Goal: Task Accomplishment & Management: Complete application form

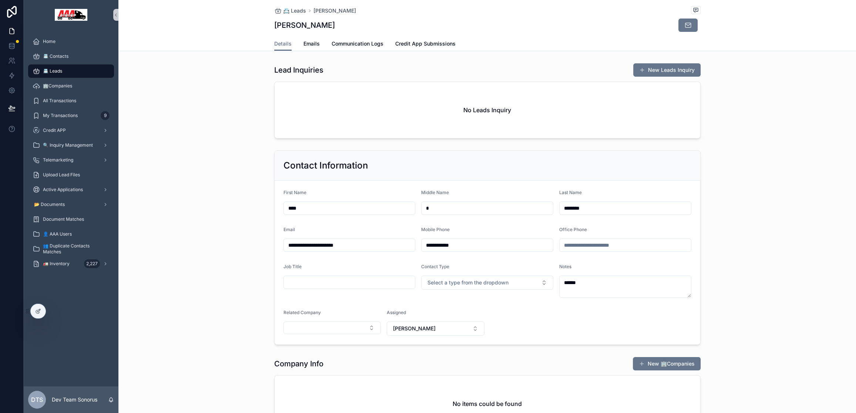
click at [63, 73] on div "📇 Leads" at bounding box center [71, 71] width 77 height 12
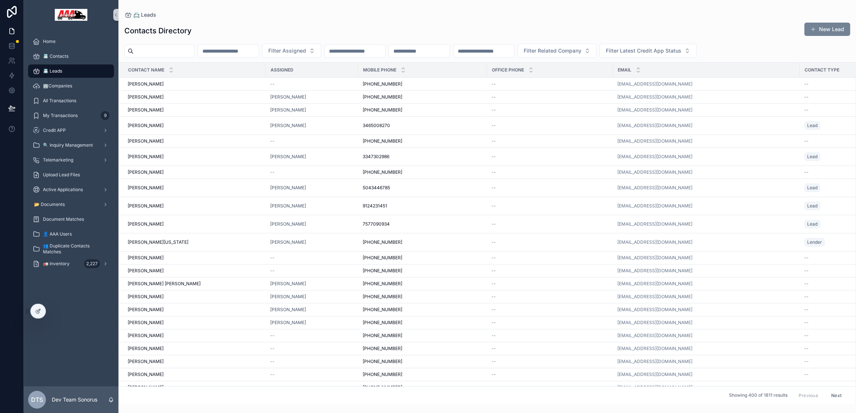
click at [822, 27] on button "New Lead" at bounding box center [827, 29] width 46 height 13
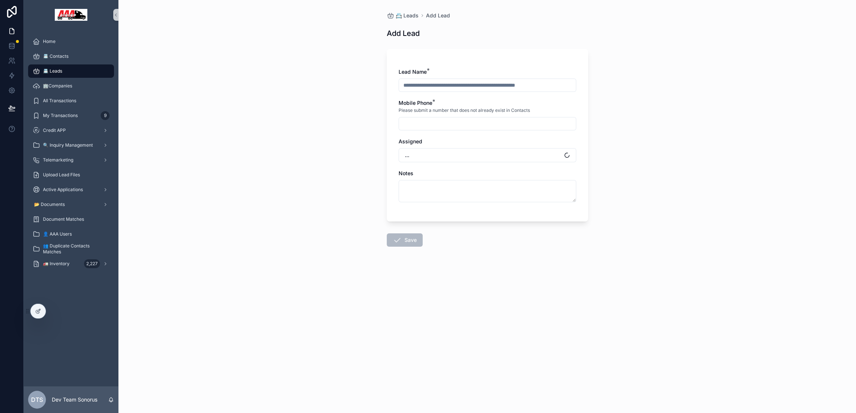
click at [437, 83] on input "scrollable content" at bounding box center [487, 85] width 177 height 10
type input "*"
type input "******"
click at [430, 124] on input "scrollable content" at bounding box center [487, 123] width 177 height 10
type input "*********"
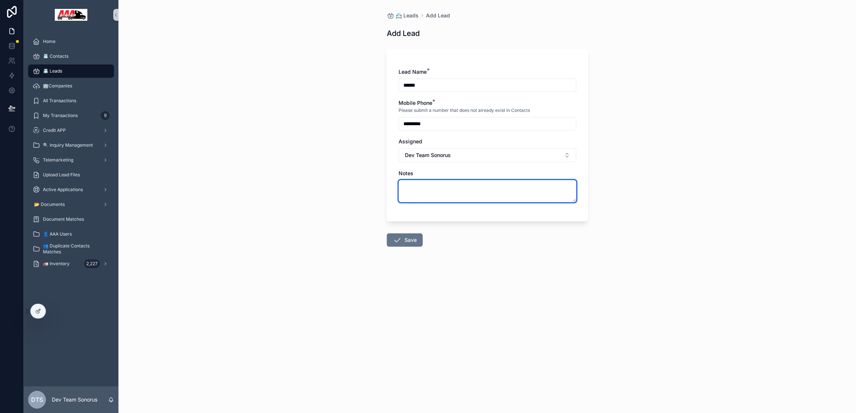
click at [448, 186] on textarea "scrollable content" at bounding box center [488, 191] width 178 height 22
type textarea "****"
click at [404, 240] on button "Save" at bounding box center [405, 239] width 36 height 13
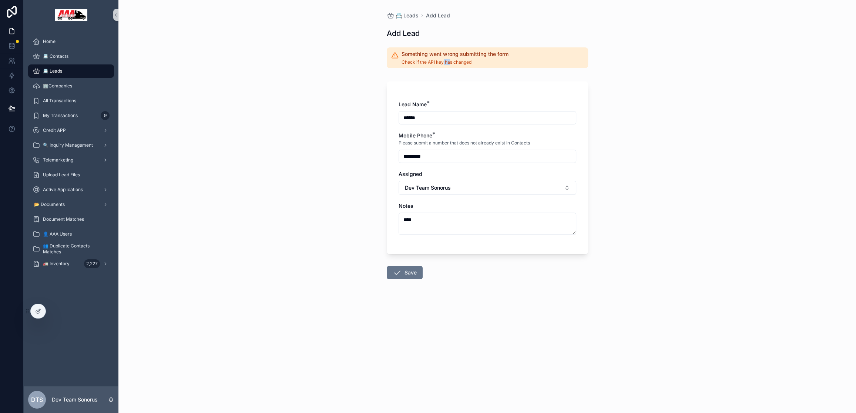
drag, startPoint x: 837, startPoint y: 29, endPoint x: 454, endPoint y: 63, distance: 384.4
click at [454, 63] on span "Check if the API key has changed" at bounding box center [455, 62] width 107 height 6
click at [481, 64] on span "Check if the API key has changed" at bounding box center [455, 62] width 107 height 6
drag, startPoint x: 454, startPoint y: 63, endPoint x: 370, endPoint y: 58, distance: 84.2
click at [370, 58] on div "📇 Leads Add Lead Add Lead Something went wrong submitting the form Check if the…" at bounding box center [487, 206] width 738 height 413
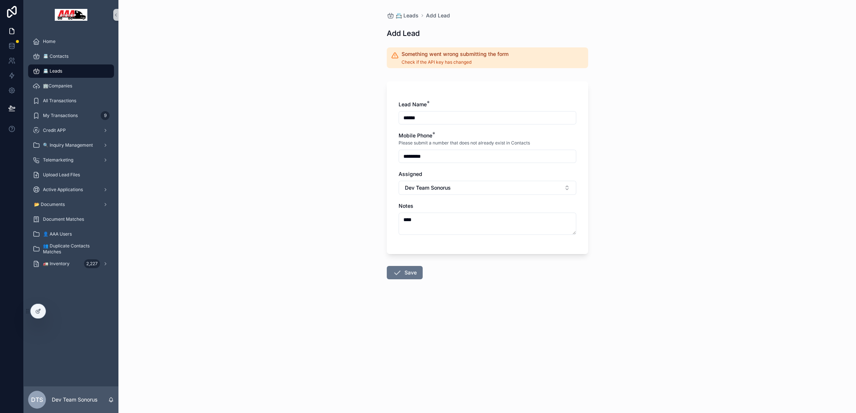
click at [371, 58] on div "📇 Leads Add Lead Add Lead Something went wrong submitting the form Check if the…" at bounding box center [487, 206] width 738 height 413
click at [57, 70] on span "📇 Leads" at bounding box center [52, 71] width 19 height 6
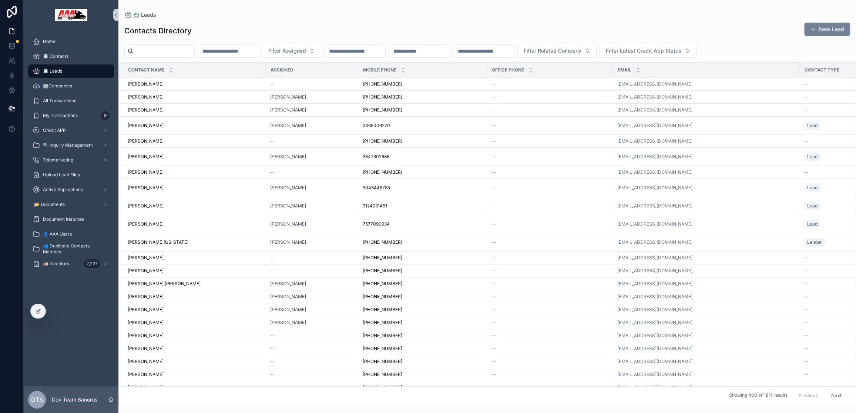
click at [826, 27] on button "New Lead" at bounding box center [827, 29] width 46 height 13
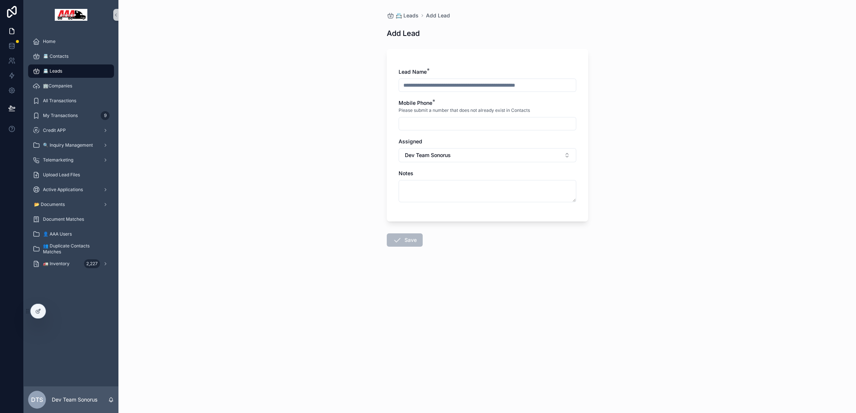
click at [486, 87] on input "scrollable content" at bounding box center [487, 85] width 177 height 10
type input "******"
type input "*********"
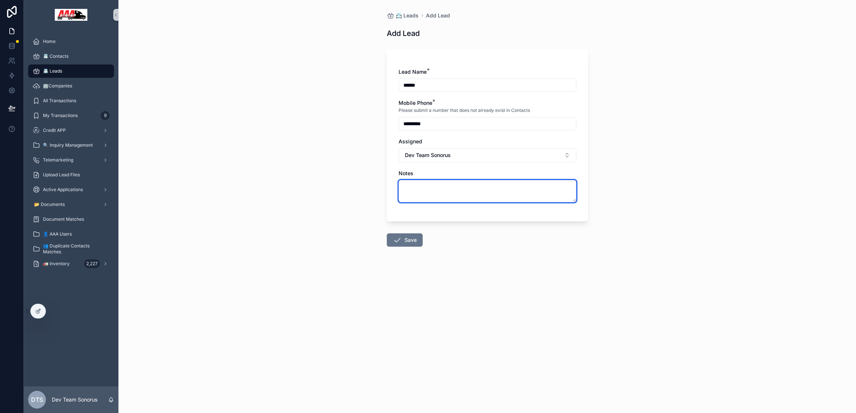
click at [424, 190] on textarea "scrollable content" at bounding box center [488, 191] width 178 height 22
type textarea "****"
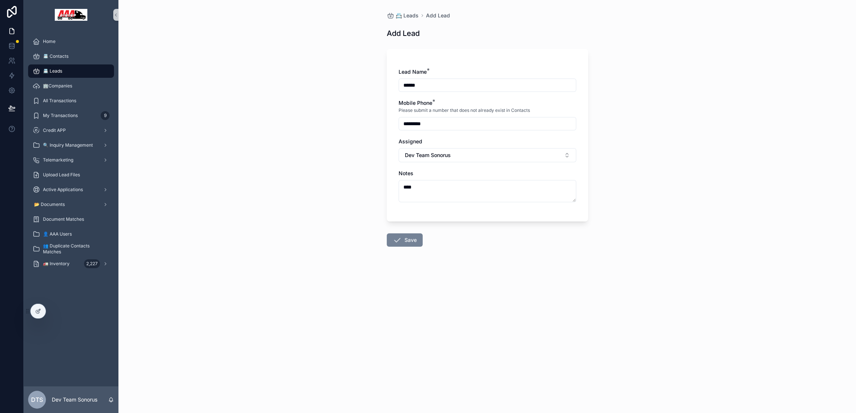
click at [405, 236] on button "Save" at bounding box center [405, 239] width 36 height 13
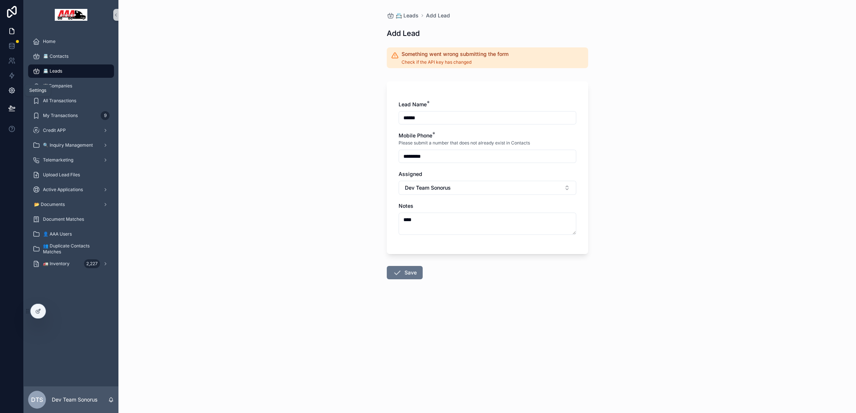
click at [14, 88] on icon at bounding box center [11, 90] width 7 height 7
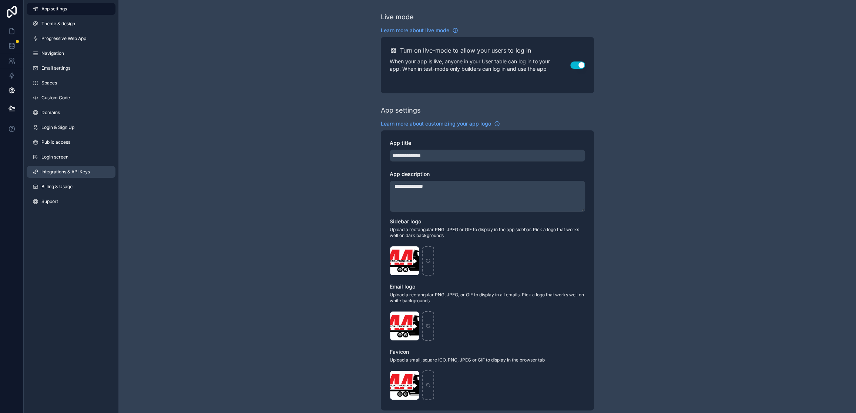
click at [56, 174] on span "Integrations & API Keys" at bounding box center [65, 172] width 48 height 6
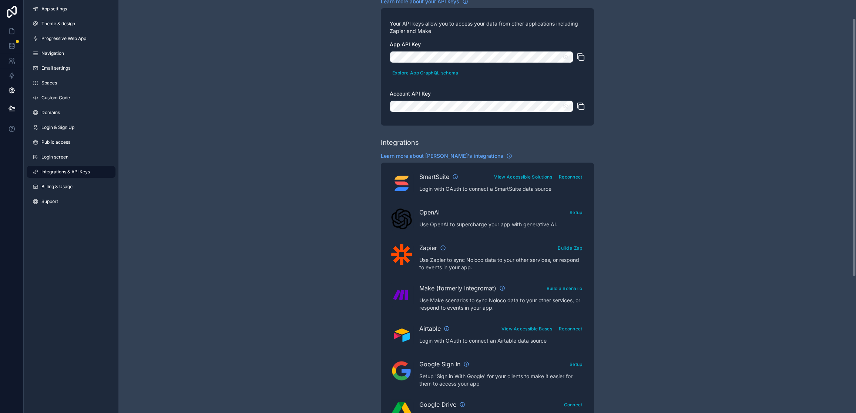
scroll to position [24, 0]
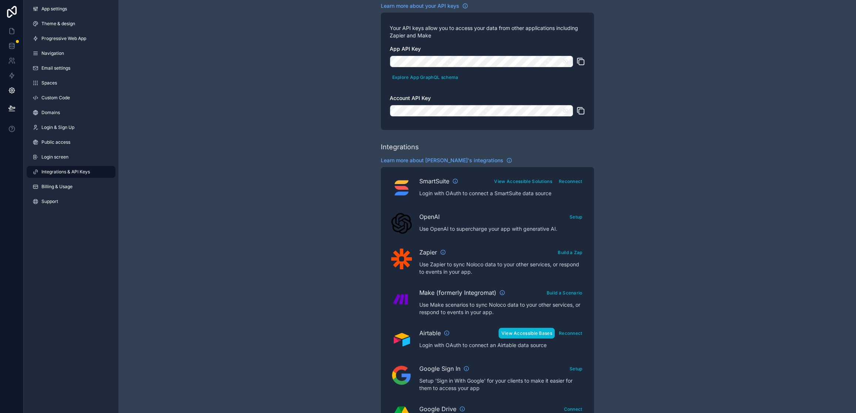
click at [532, 335] on button "View Accessible Bases" at bounding box center [527, 333] width 56 height 11
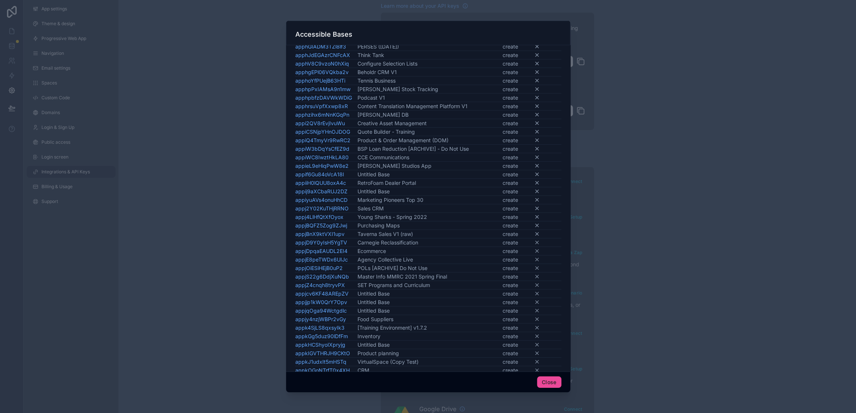
scroll to position [6561, 0]
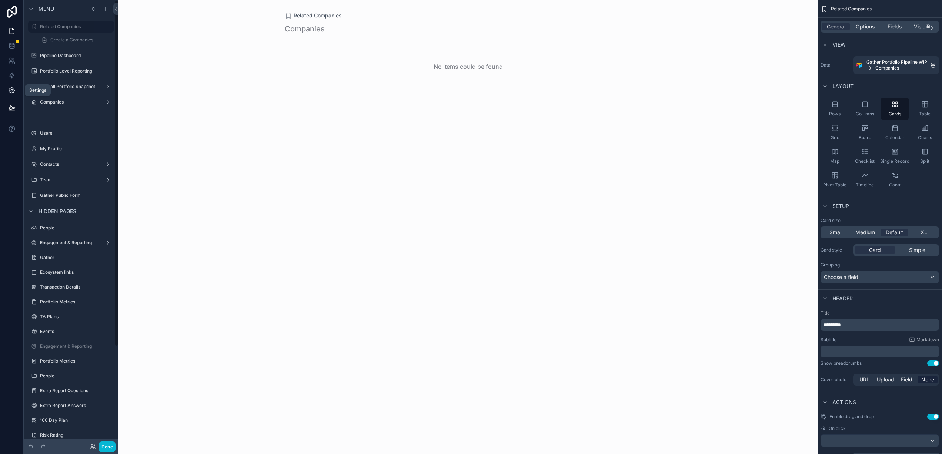
click at [6, 90] on link at bounding box center [11, 90] width 23 height 15
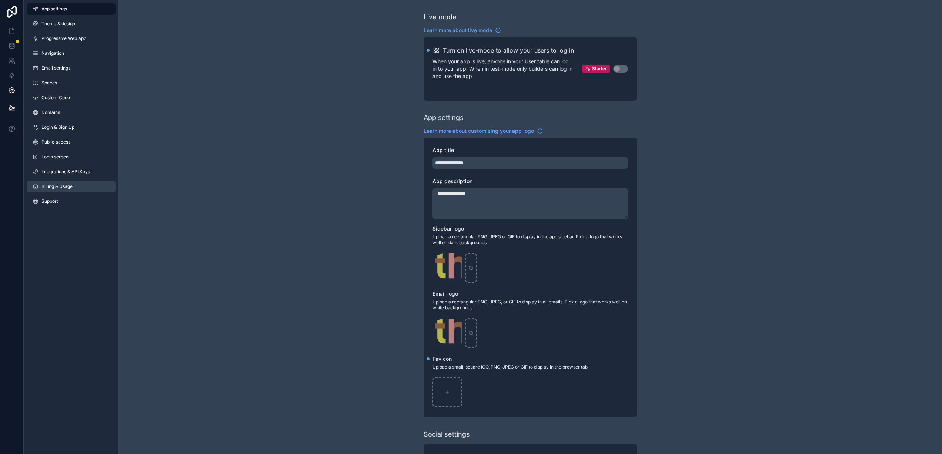
click at [51, 187] on span "Billing & Usage" at bounding box center [56, 187] width 31 height 6
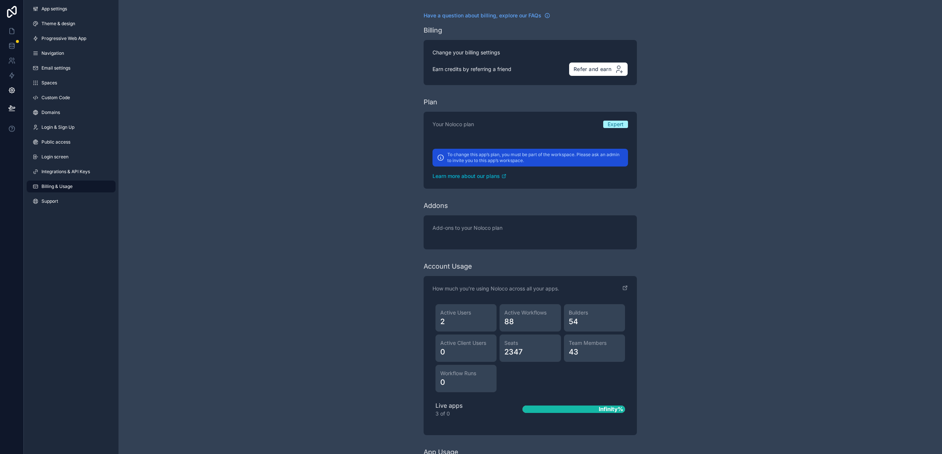
scroll to position [126, 0]
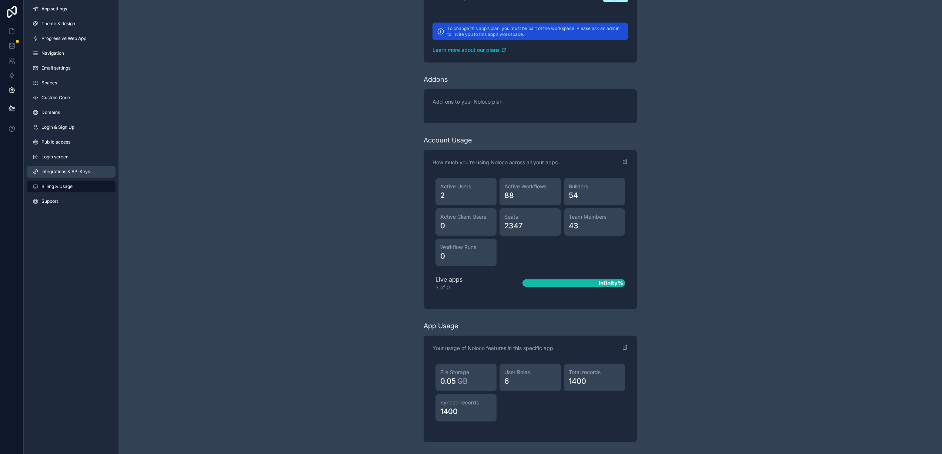
click at [79, 174] on span "Integrations & API Keys" at bounding box center [65, 172] width 48 height 6
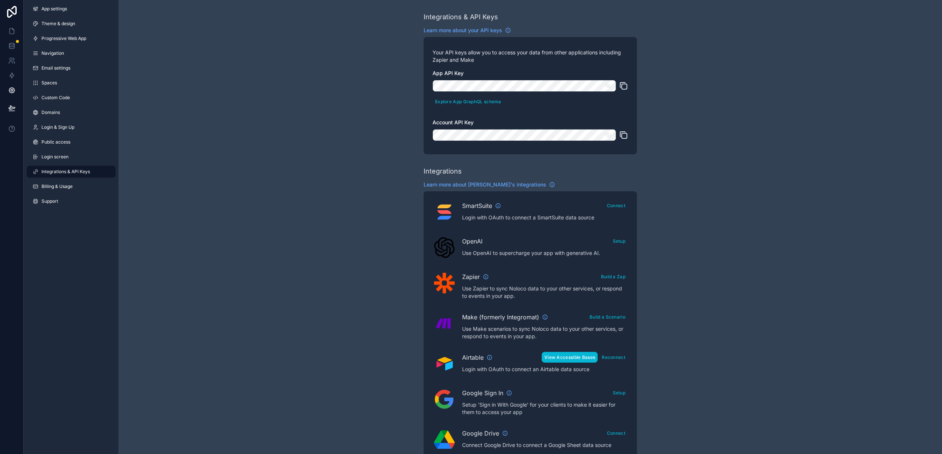
click at [558, 355] on button "View Accessible Bases" at bounding box center [570, 357] width 56 height 11
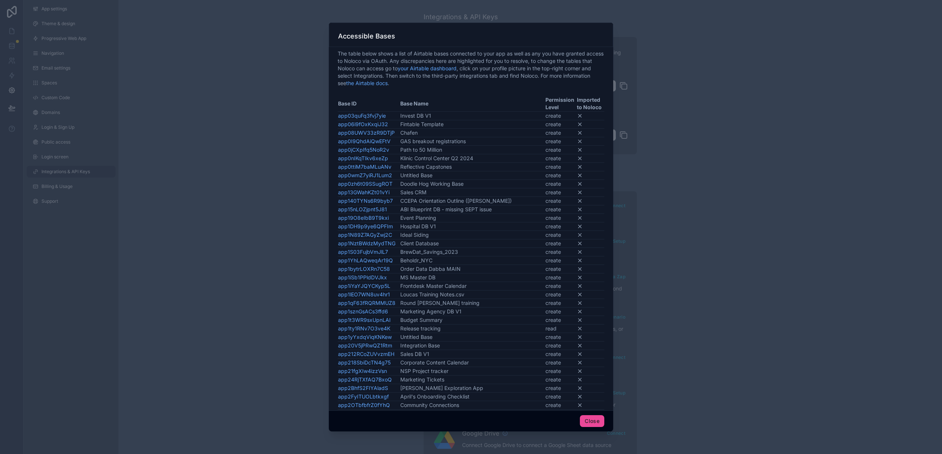
click at [286, 242] on div at bounding box center [471, 227] width 942 height 454
click at [596, 419] on button "Close" at bounding box center [592, 421] width 24 height 12
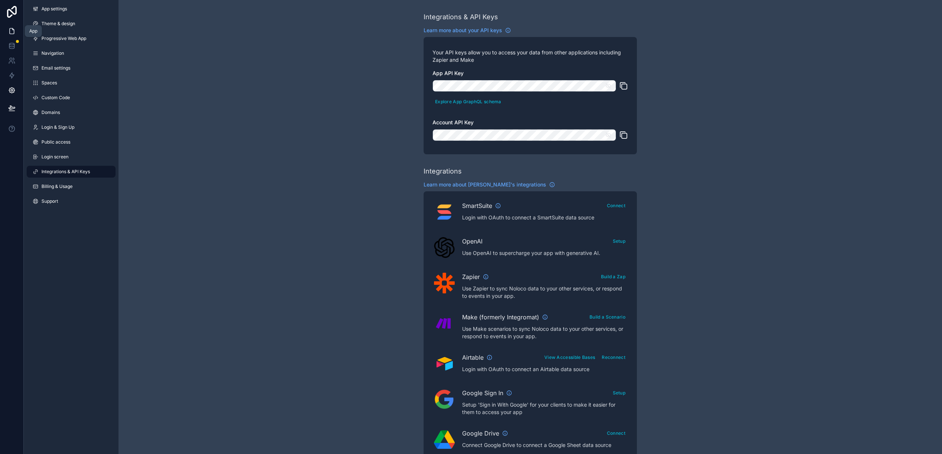
click at [11, 30] on icon at bounding box center [11, 30] width 7 height 7
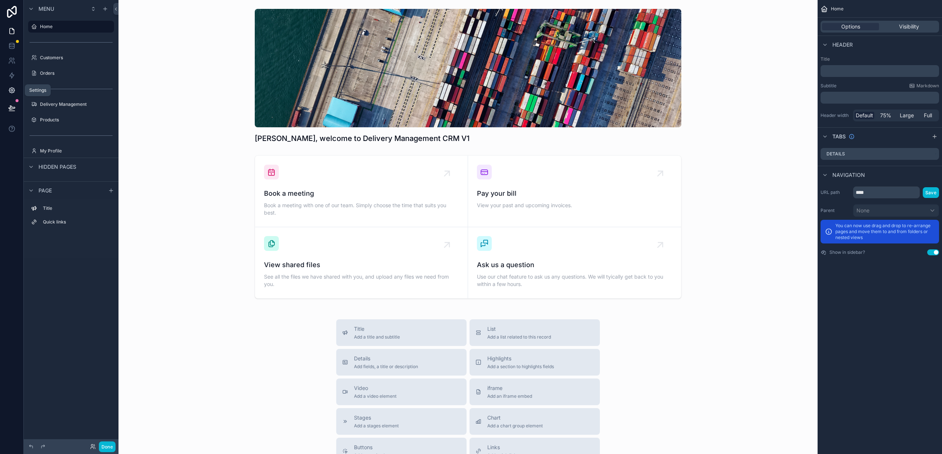
click at [12, 93] on icon at bounding box center [11, 90] width 7 height 7
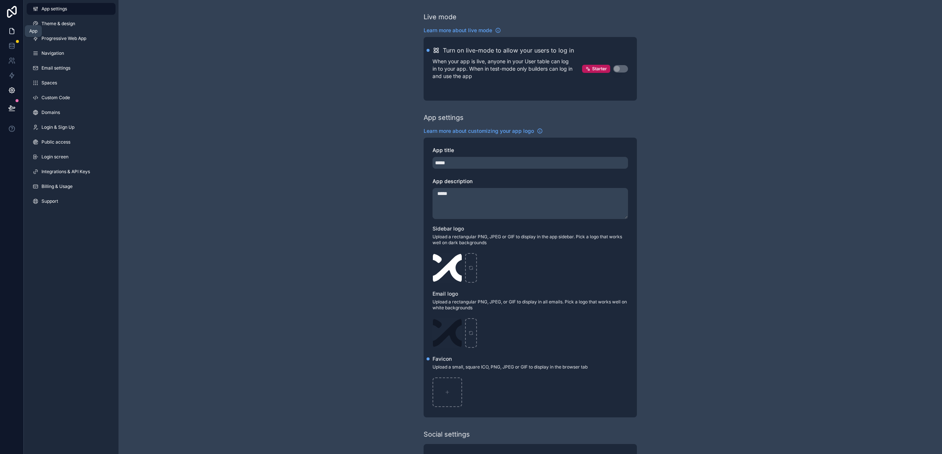
click at [17, 31] on link at bounding box center [11, 31] width 23 height 15
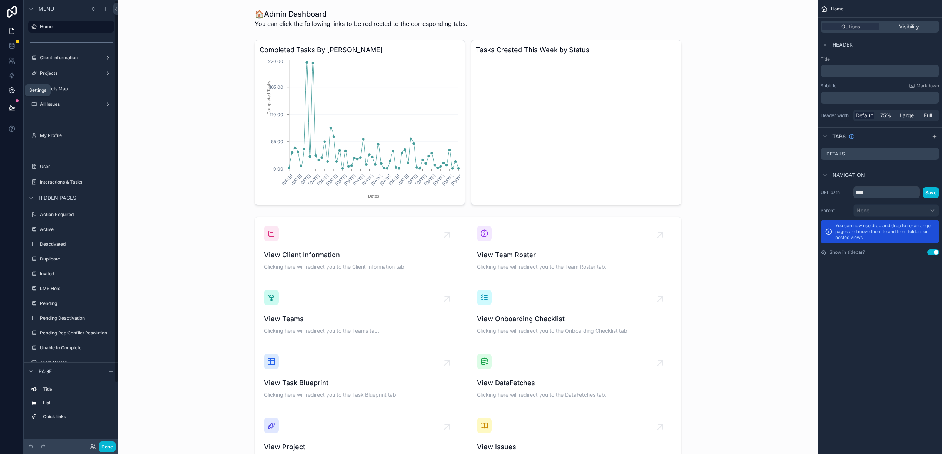
click at [9, 85] on link at bounding box center [11, 90] width 23 height 15
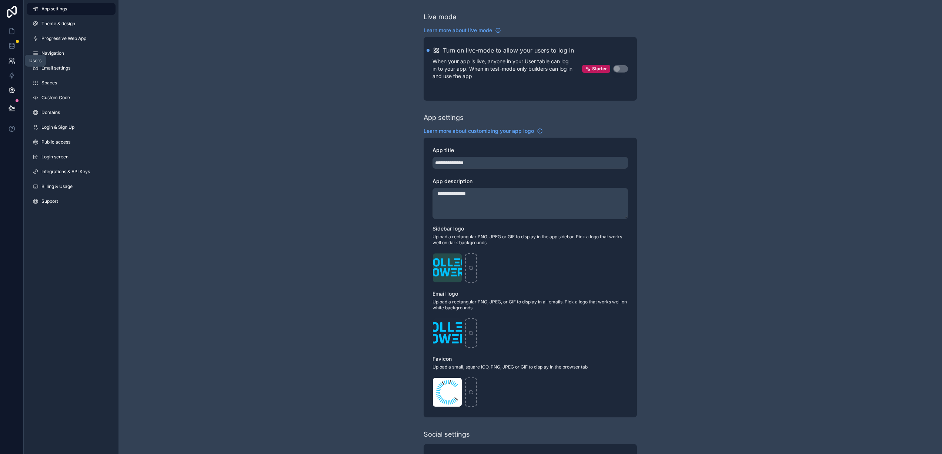
click at [13, 57] on icon at bounding box center [11, 60] width 7 height 7
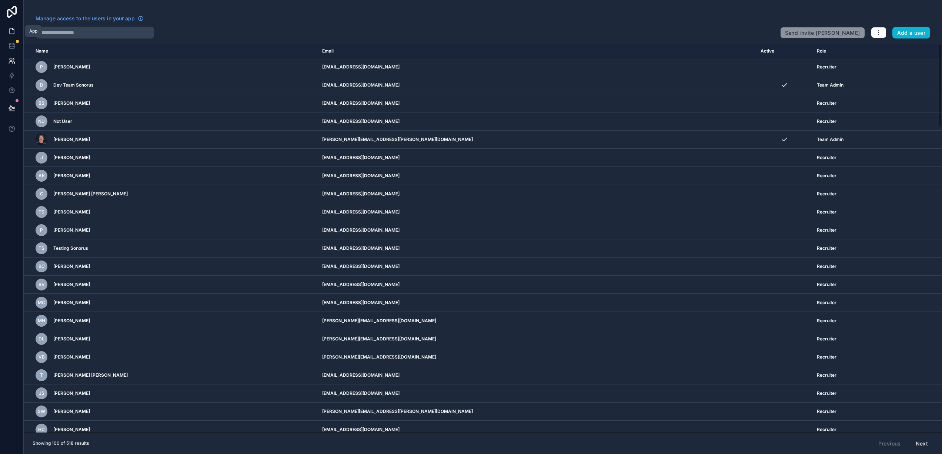
click at [10, 31] on icon at bounding box center [11, 30] width 7 height 7
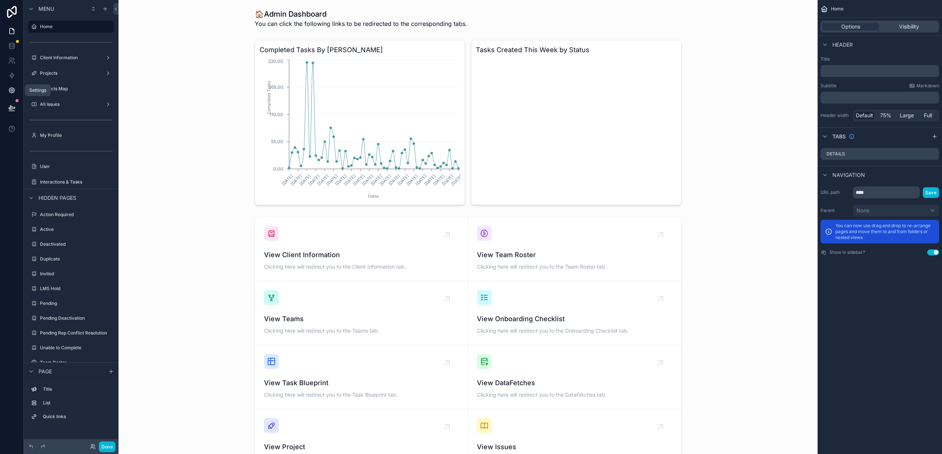
click at [10, 86] on link at bounding box center [11, 90] width 23 height 15
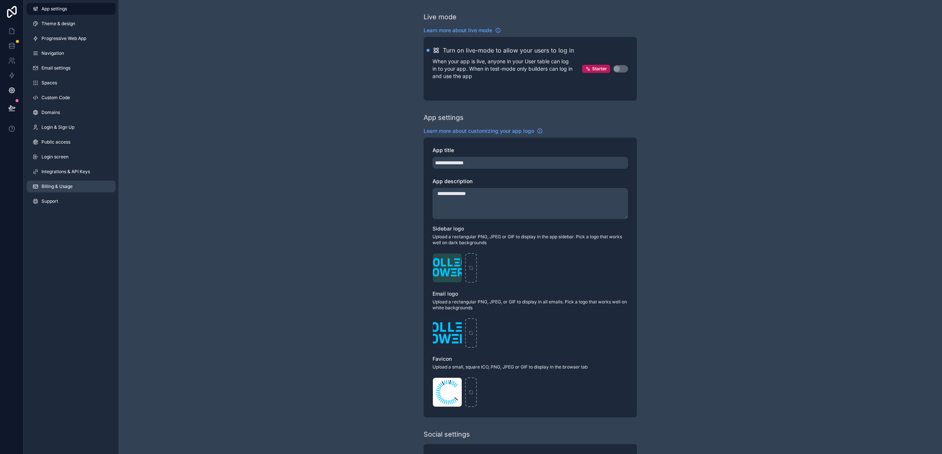
click at [48, 189] on span "Billing & Usage" at bounding box center [56, 187] width 31 height 6
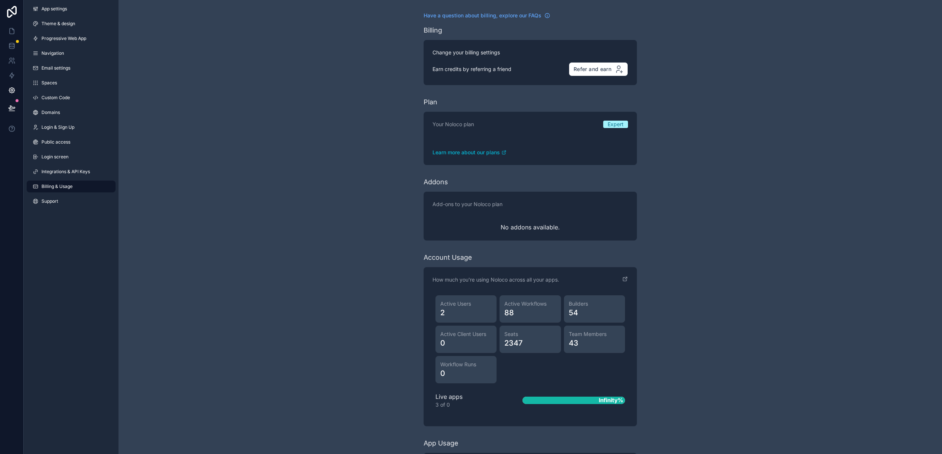
scroll to position [117, 0]
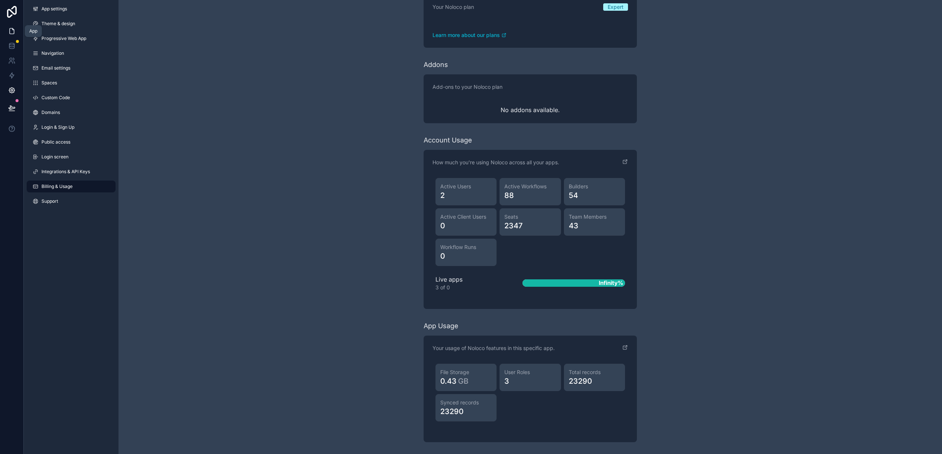
click at [13, 34] on icon at bounding box center [11, 30] width 7 height 7
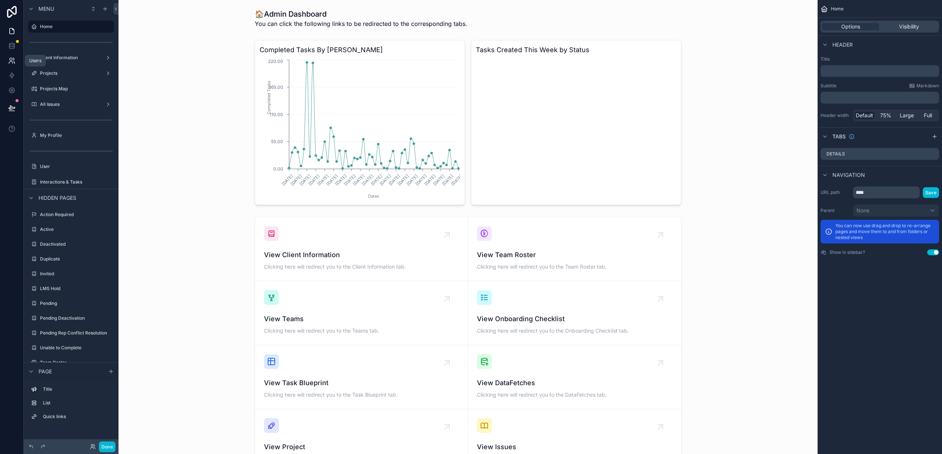
click at [10, 57] on icon at bounding box center [11, 60] width 7 height 7
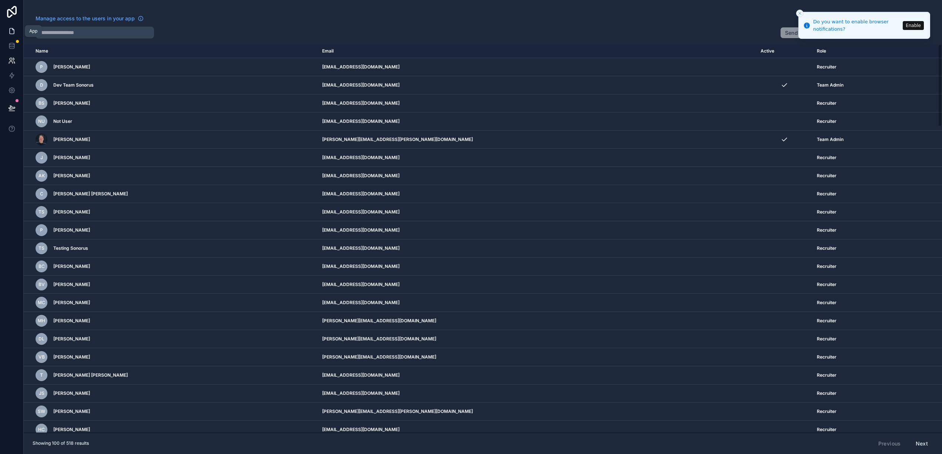
click at [10, 29] on icon at bounding box center [12, 32] width 4 height 6
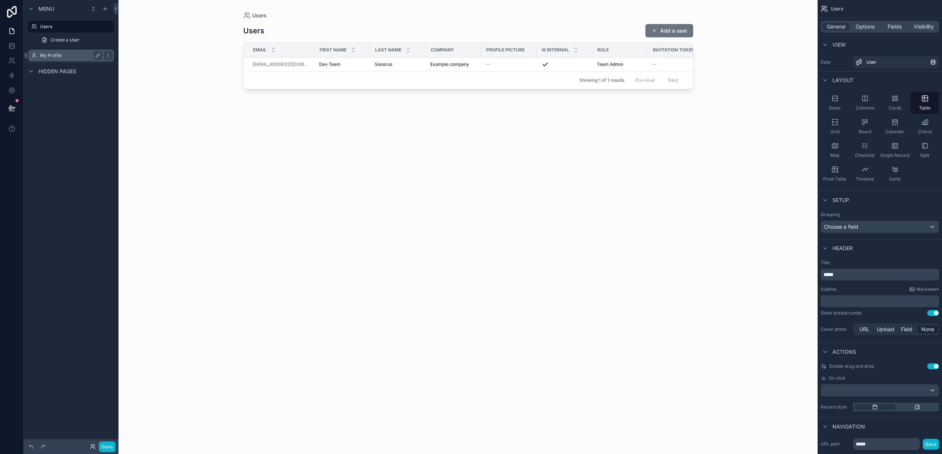
click at [46, 55] on label "My Profile" at bounding box center [69, 56] width 59 height 6
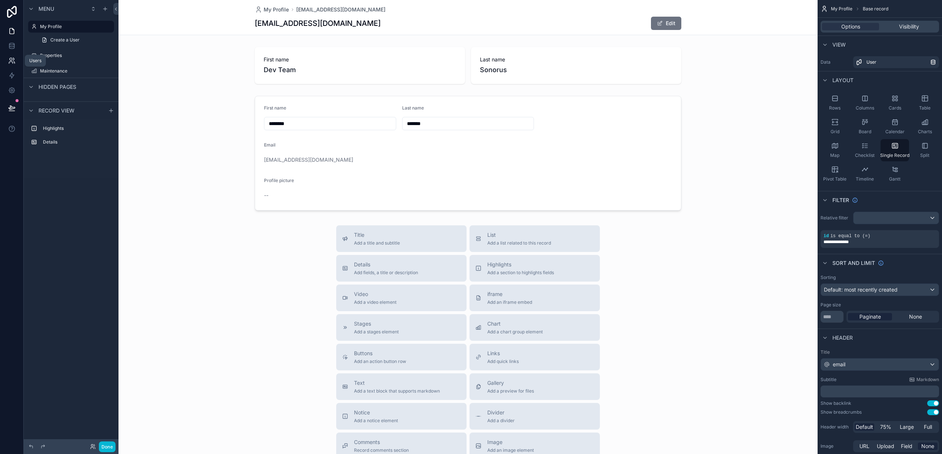
click at [10, 57] on icon at bounding box center [11, 60] width 7 height 7
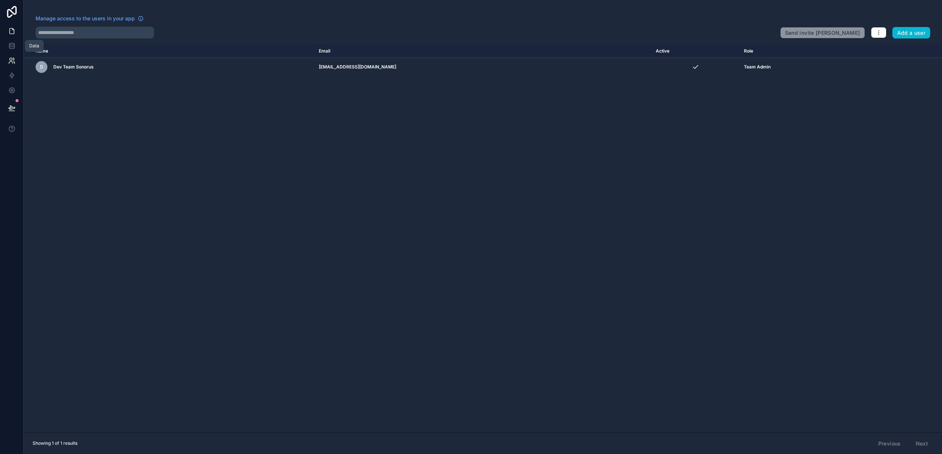
click at [13, 33] on icon at bounding box center [12, 32] width 4 height 6
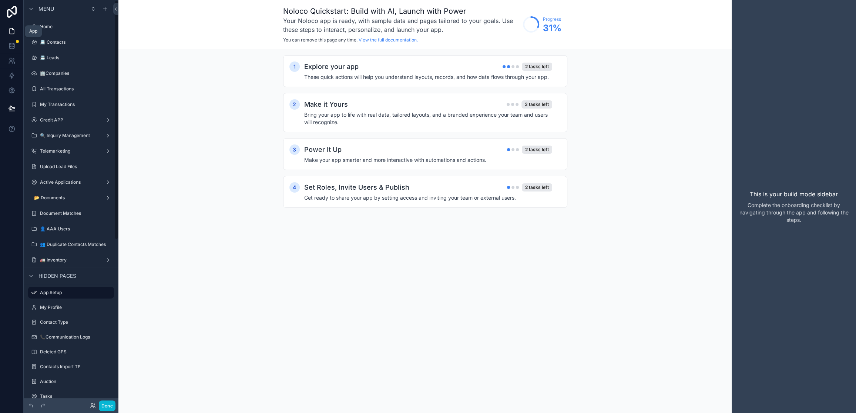
click at [12, 29] on icon at bounding box center [12, 29] width 1 height 1
click at [11, 31] on icon at bounding box center [11, 30] width 7 height 7
click at [9, 33] on icon at bounding box center [11, 30] width 7 height 7
click at [56, 57] on label "📇 Leads" at bounding box center [69, 58] width 59 height 6
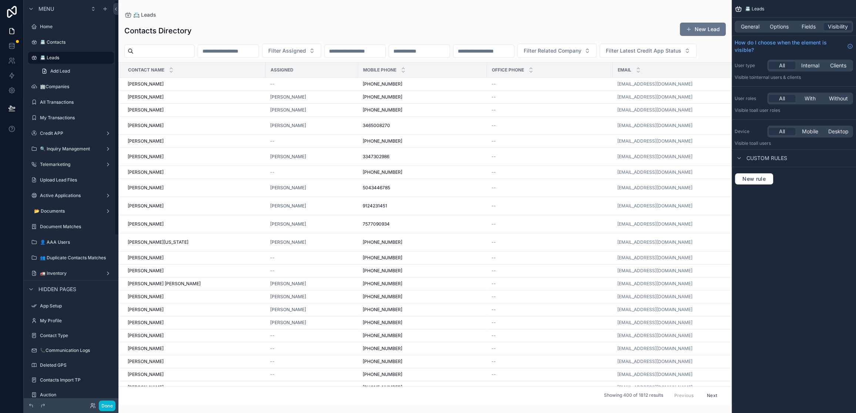
click at [715, 27] on div "scrollable content" at bounding box center [424, 206] width 613 height 413
click at [707, 29] on button "New Lead" at bounding box center [703, 29] width 46 height 13
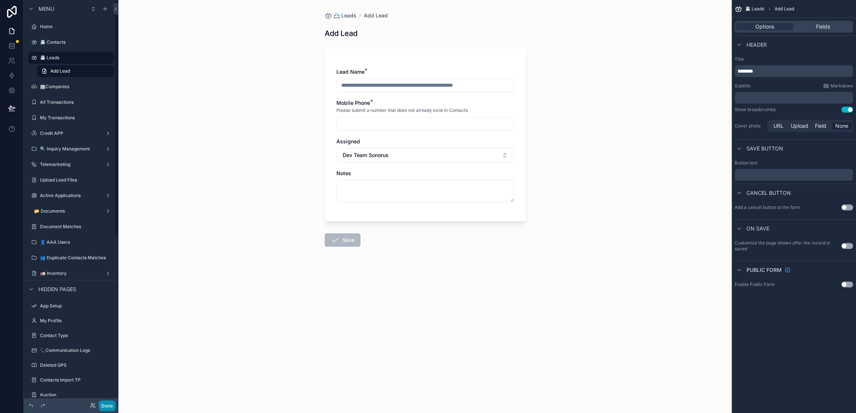
click at [106, 406] on button "Done" at bounding box center [107, 405] width 17 height 11
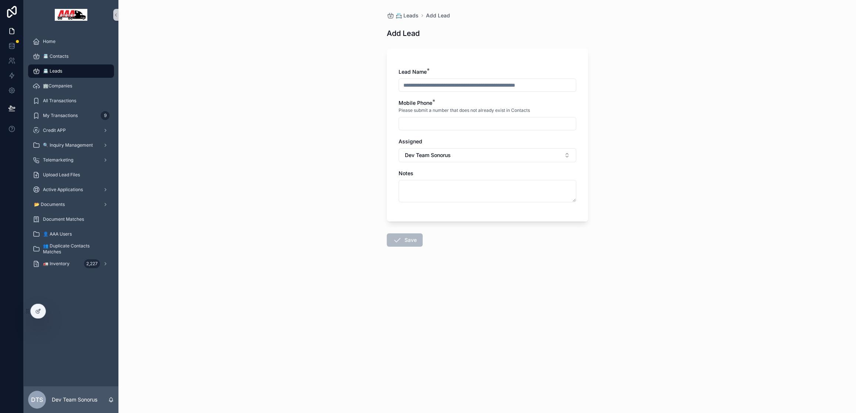
click at [431, 79] on div "scrollable content" at bounding box center [488, 84] width 178 height 13
click at [433, 84] on input "scrollable content" at bounding box center [487, 85] width 177 height 10
type input "******"
type input "********"
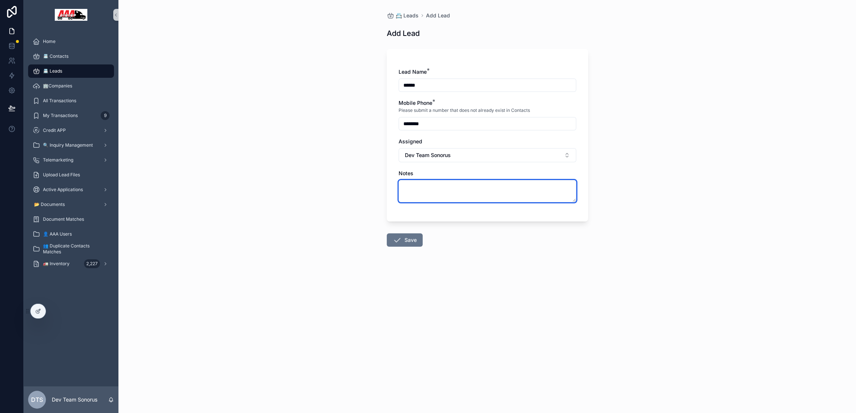
click at [430, 184] on textarea "scrollable content" at bounding box center [488, 191] width 178 height 22
type textarea "**"
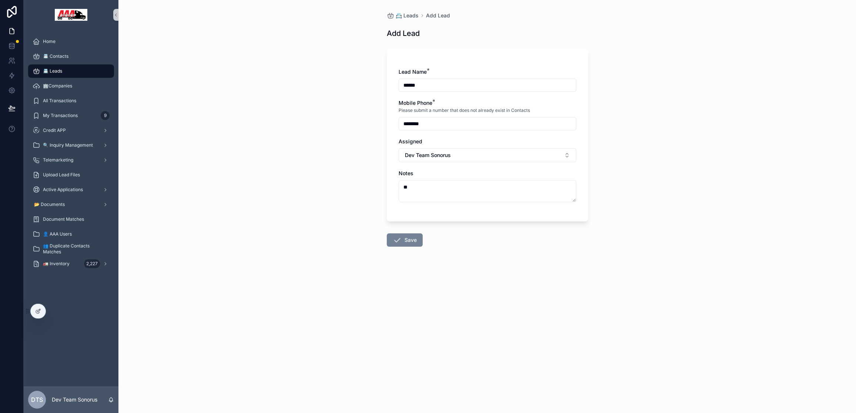
click at [399, 238] on icon "scrollable content" at bounding box center [397, 239] width 9 height 9
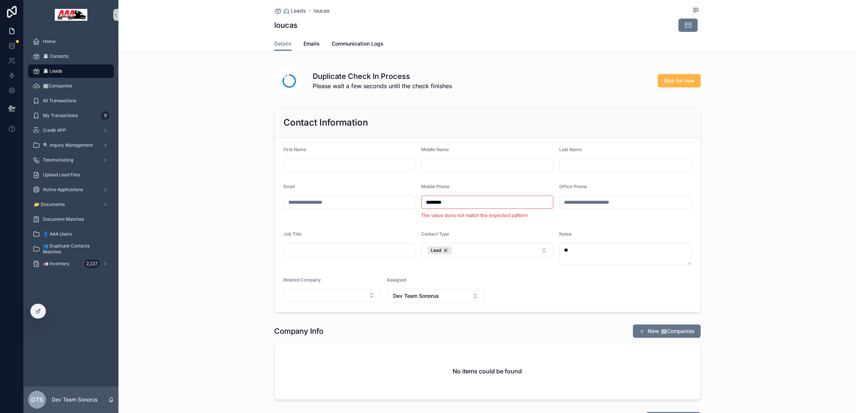
click at [694, 79] on button "Skip for now" at bounding box center [679, 80] width 43 height 13
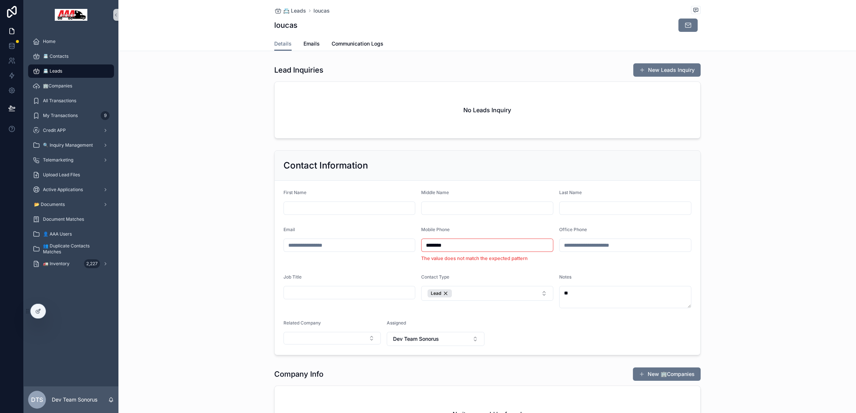
scroll to position [6, 0]
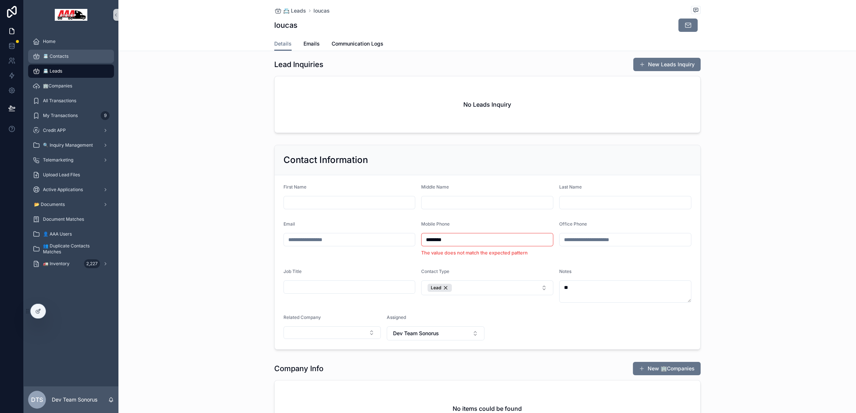
click at [77, 58] on div "📇 Contacts" at bounding box center [71, 56] width 77 height 12
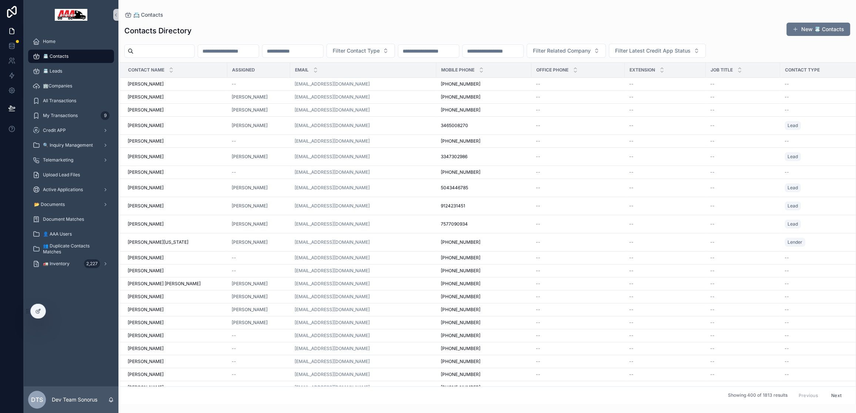
click at [185, 56] on input "scrollable content" at bounding box center [164, 51] width 61 height 10
type input "******"
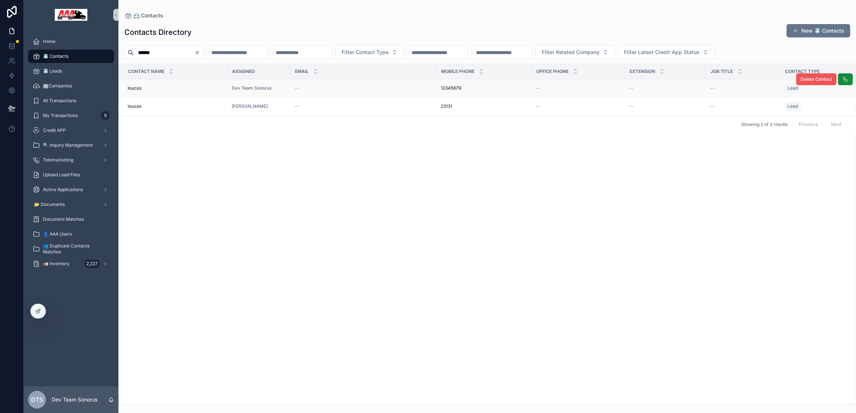
click at [811, 78] on span "Delete Contact" at bounding box center [816, 79] width 31 height 6
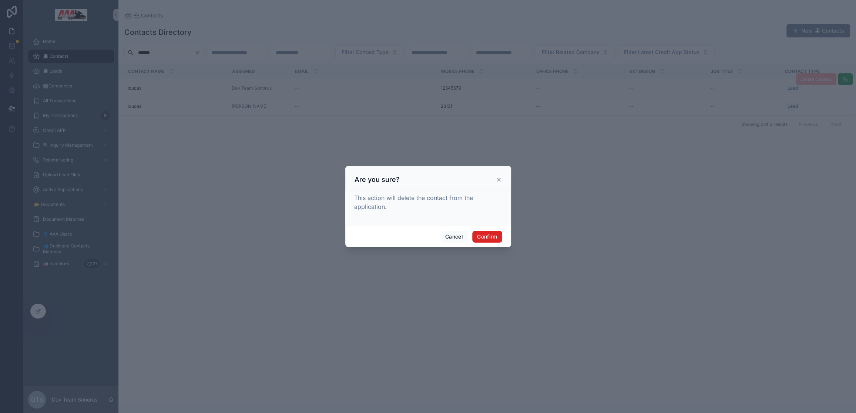
click at [477, 239] on button "Confirm" at bounding box center [487, 237] width 30 height 12
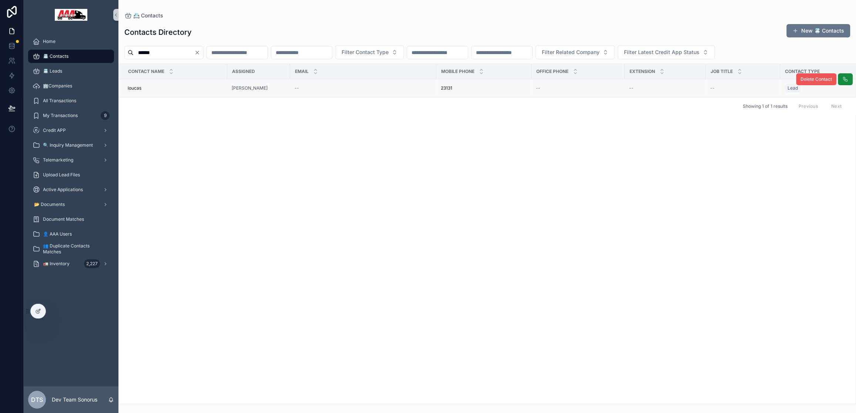
click at [814, 79] on span "Delete Contact" at bounding box center [816, 79] width 31 height 6
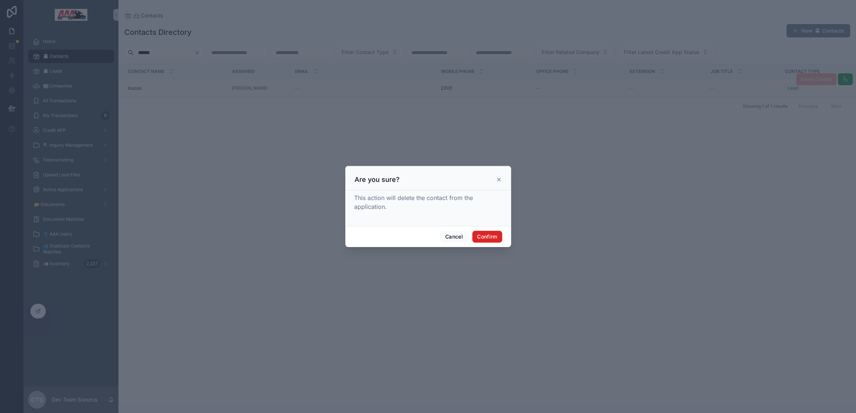
click at [483, 238] on button "Confirm" at bounding box center [487, 237] width 30 height 12
